Goal: Transaction & Acquisition: Book appointment/travel/reservation

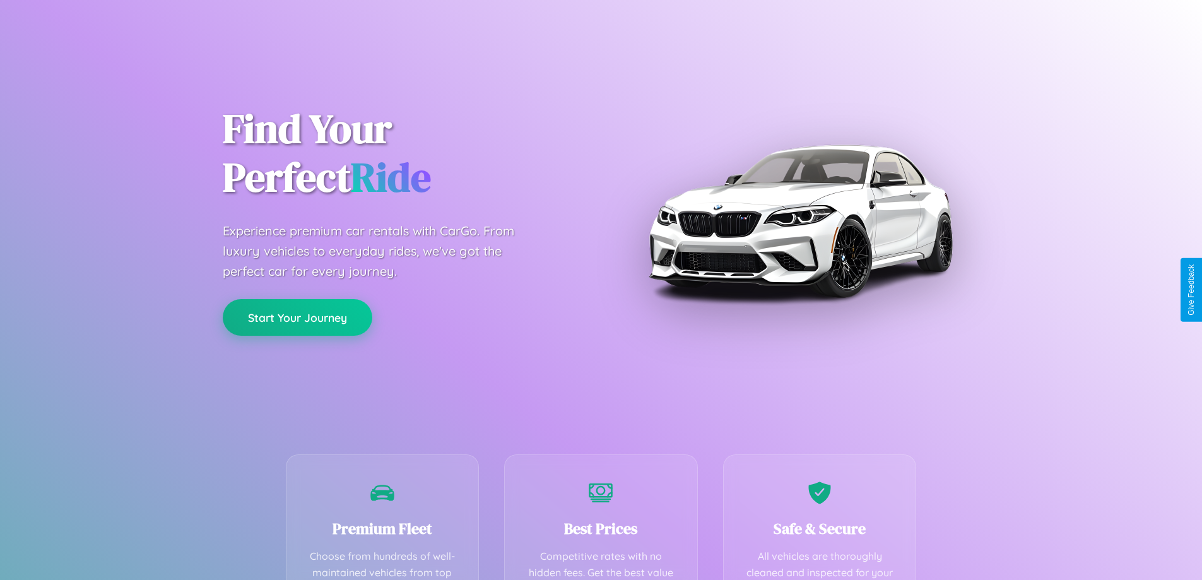
click at [297, 317] on button "Start Your Journey" at bounding box center [298, 317] width 150 height 37
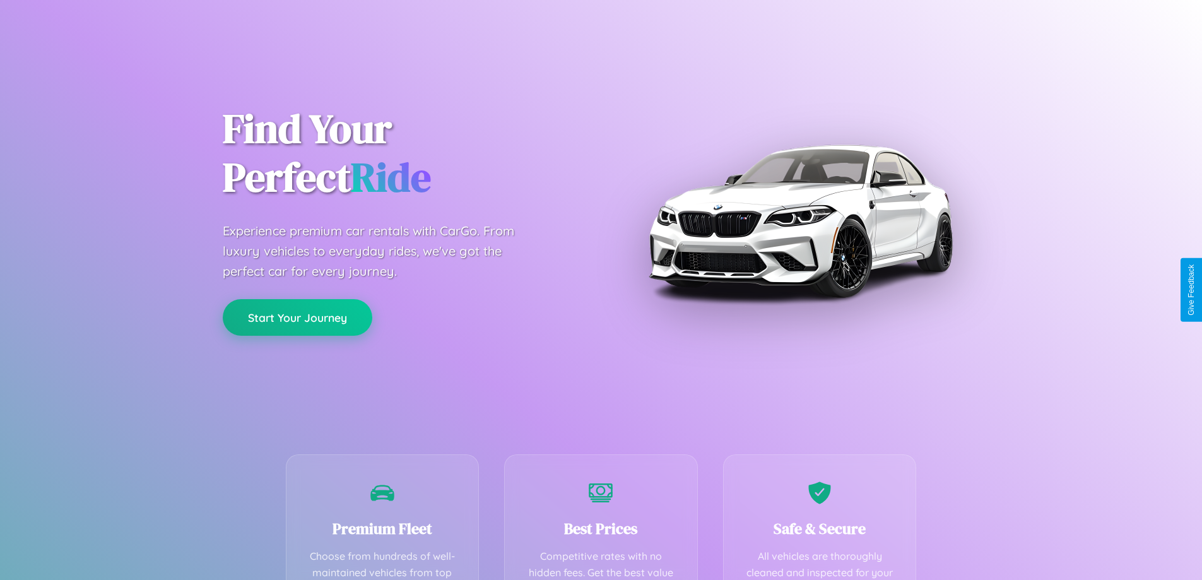
click at [297, 317] on button "Start Your Journey" at bounding box center [298, 317] width 150 height 37
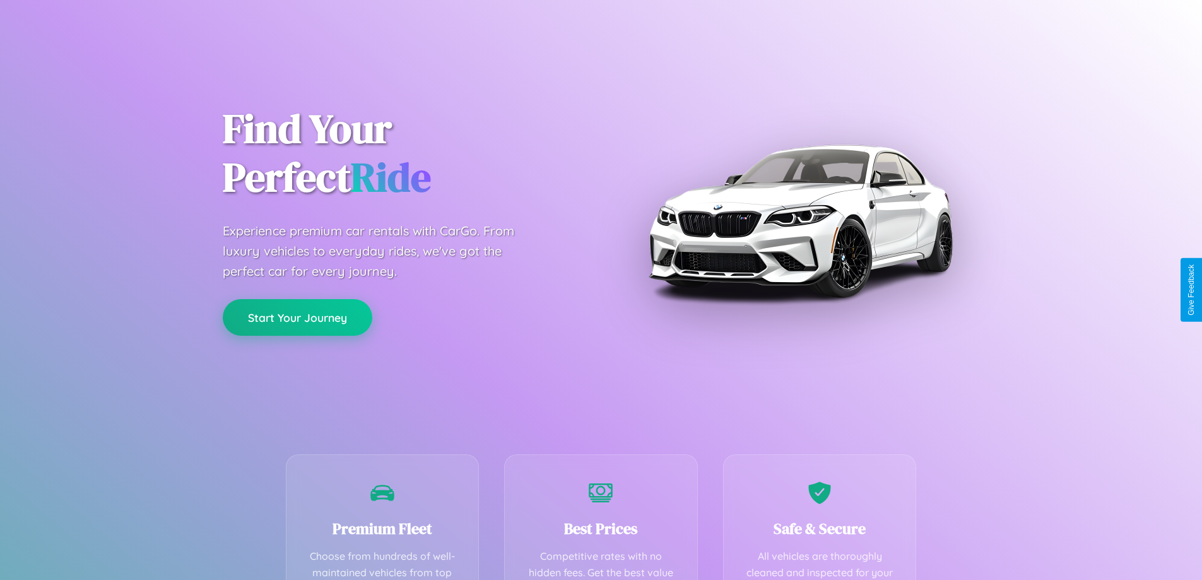
click at [297, 317] on button "Start Your Journey" at bounding box center [298, 317] width 150 height 37
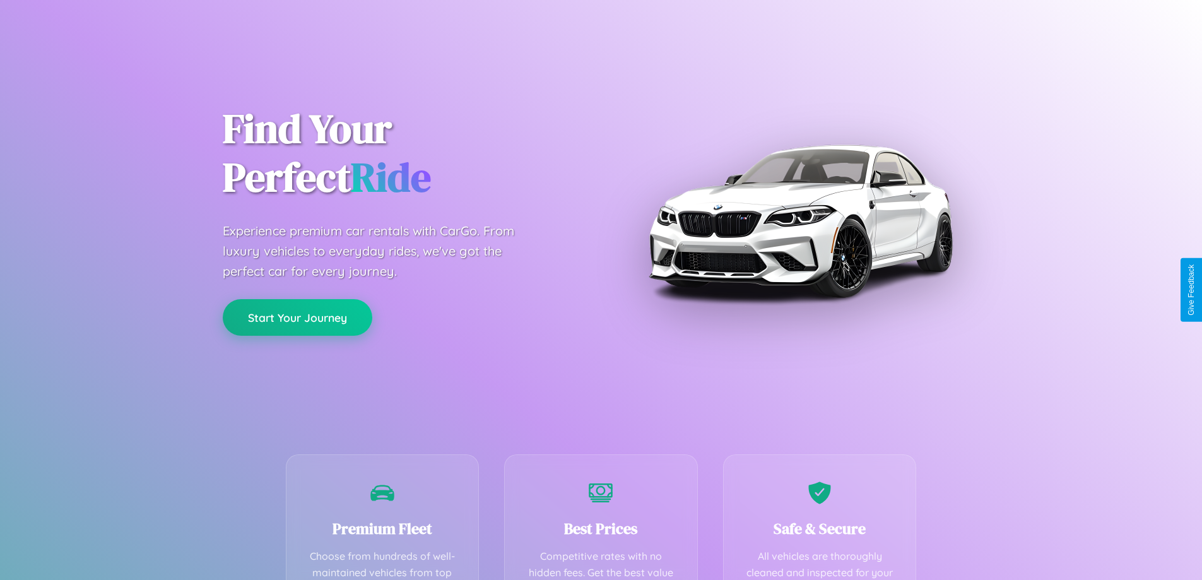
click at [297, 317] on button "Start Your Journey" at bounding box center [298, 317] width 150 height 37
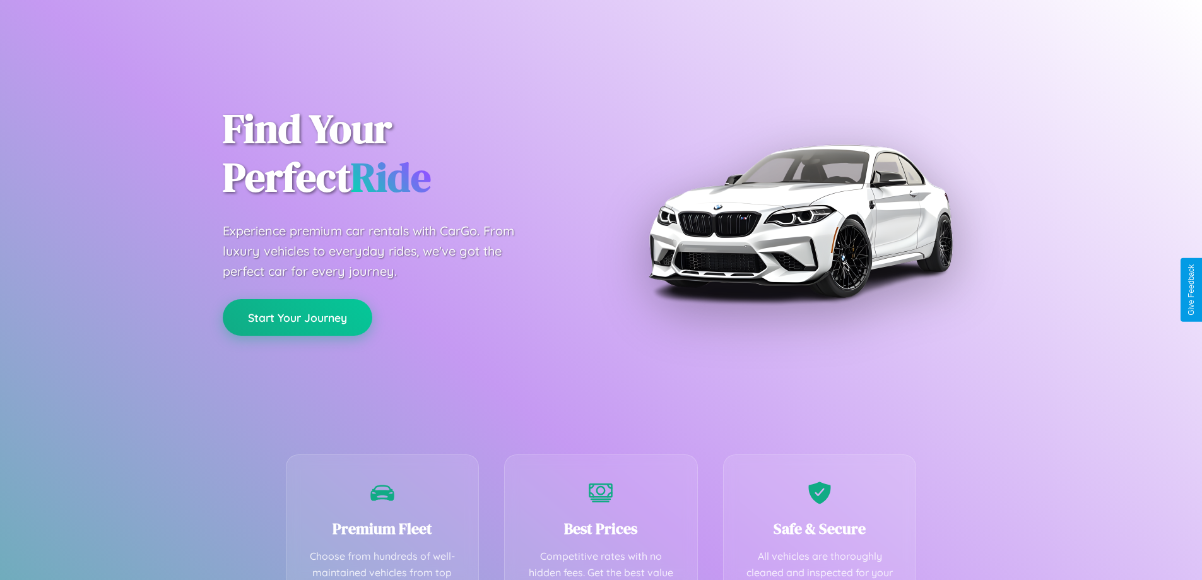
click at [297, 317] on button "Start Your Journey" at bounding box center [298, 317] width 150 height 37
